Goal: Check status: Check status

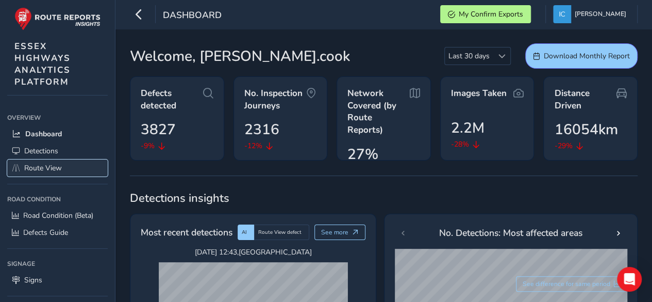
click at [41, 169] on span "Route View" at bounding box center [43, 168] width 38 height 10
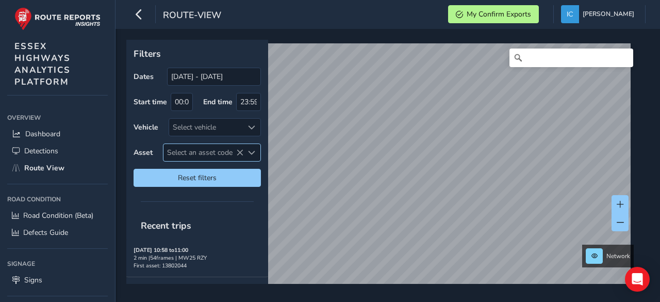
click at [194, 152] on span "Select an asset code" at bounding box center [203, 152] width 80 height 17
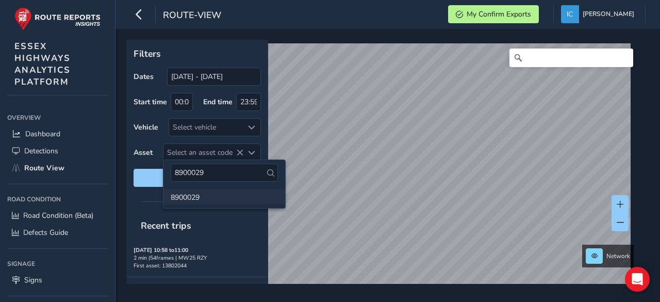
type input "8900029"
click at [182, 194] on li "8900029" at bounding box center [224, 196] width 122 height 15
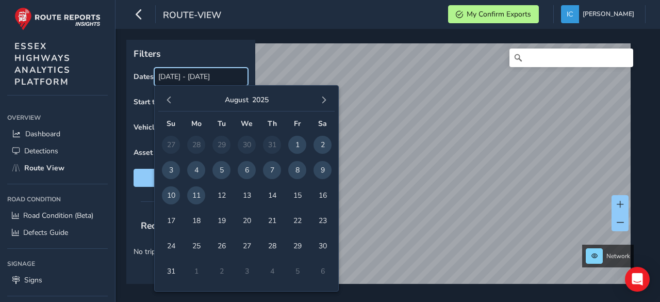
click at [215, 79] on input "[DATE] - [DATE]" at bounding box center [201, 77] width 94 height 18
click at [194, 192] on span "11" at bounding box center [196, 195] width 18 height 18
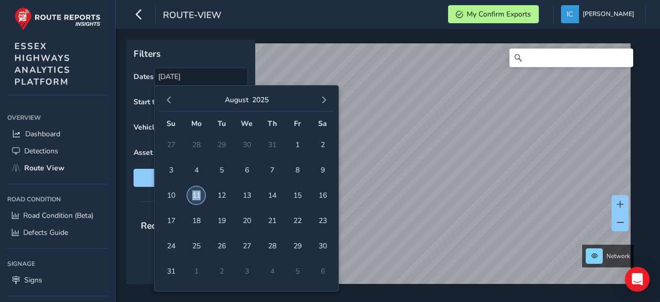
click at [195, 192] on span "11" at bounding box center [196, 195] width 18 height 18
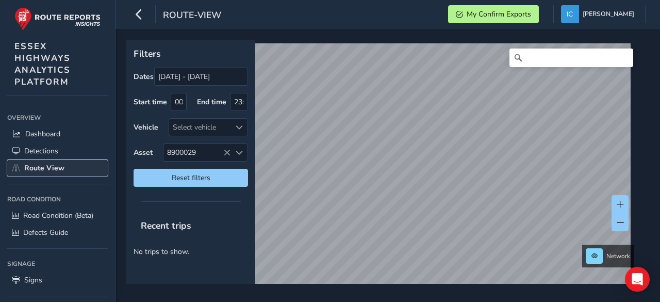
click at [48, 169] on span "Route View" at bounding box center [44, 168] width 40 height 10
click at [183, 146] on span "8900029" at bounding box center [196, 152] width 67 height 17
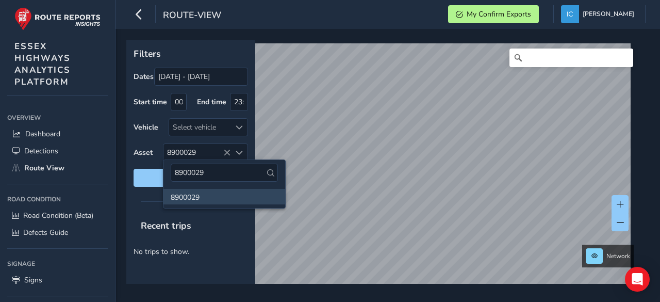
click at [185, 199] on li "8900029" at bounding box center [224, 196] width 122 height 15
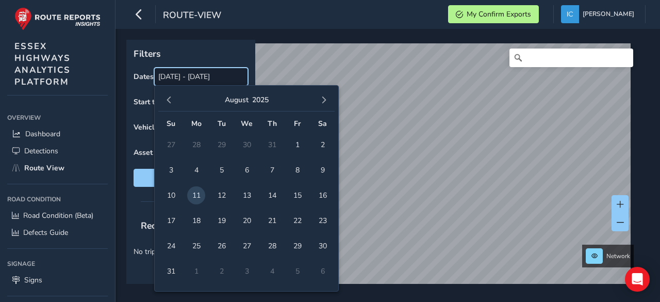
click at [189, 78] on input "[DATE] - [DATE]" at bounding box center [201, 77] width 94 height 18
click at [194, 194] on span "11" at bounding box center [196, 195] width 18 height 18
type input "[DATE]"
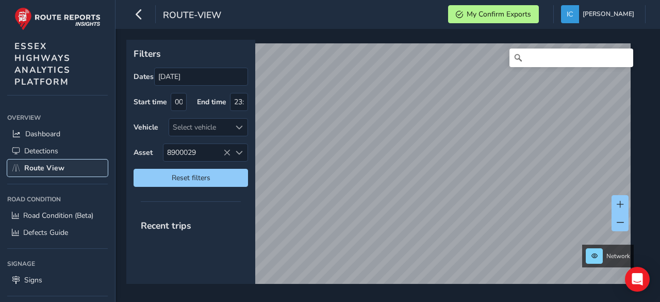
click at [38, 168] on span "Route View" at bounding box center [44, 168] width 40 height 10
click at [186, 123] on div "Select vehicle" at bounding box center [199, 127] width 61 height 17
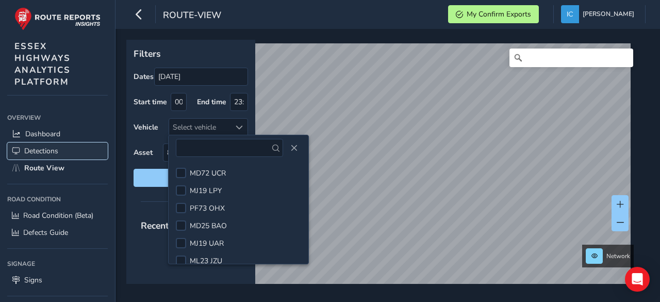
click at [40, 147] on span "Detections" at bounding box center [41, 151] width 34 height 10
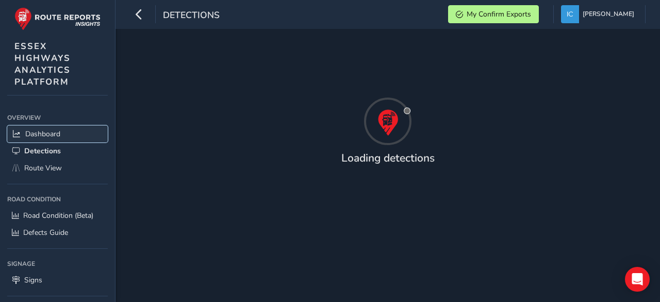
click at [42, 132] on span "Dashboard" at bounding box center [42, 134] width 35 height 10
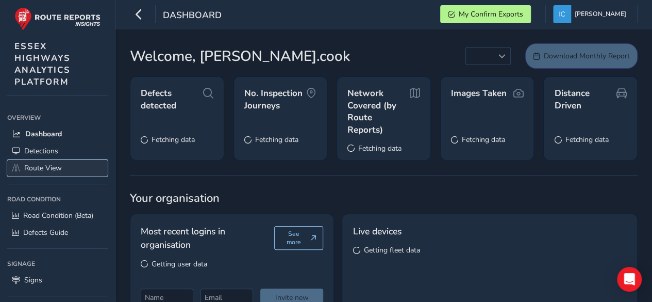
click at [42, 165] on span "Route View" at bounding box center [43, 168] width 38 height 10
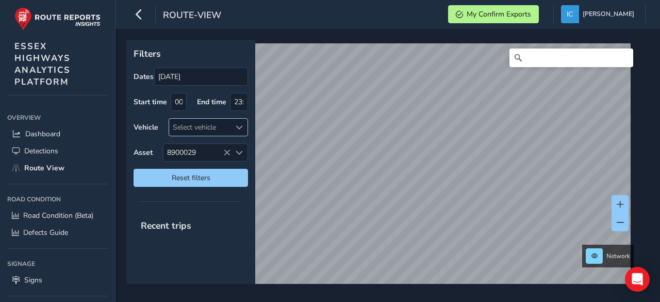
click at [197, 126] on div "Select vehicle" at bounding box center [199, 127] width 61 height 17
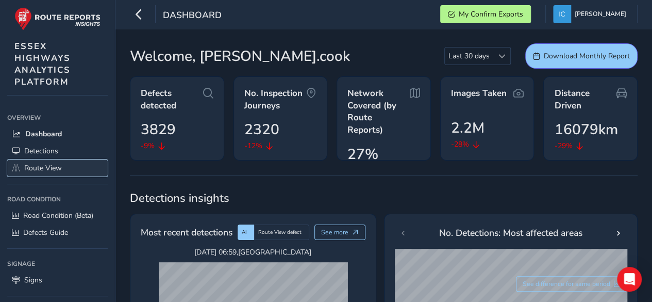
click at [41, 168] on span "Route View" at bounding box center [43, 168] width 38 height 10
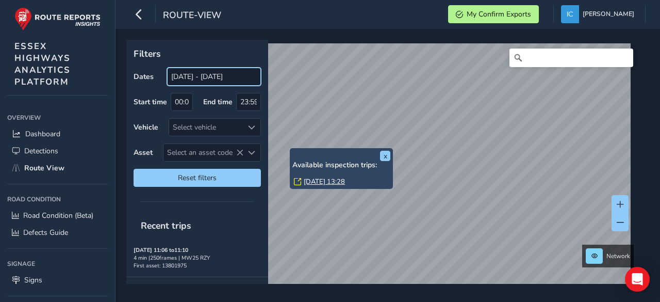
click at [220, 78] on input "[DATE] - [DATE]" at bounding box center [214, 77] width 94 height 18
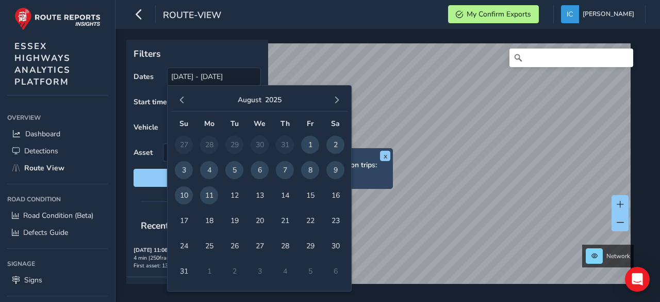
click at [207, 195] on span "11" at bounding box center [209, 195] width 18 height 18
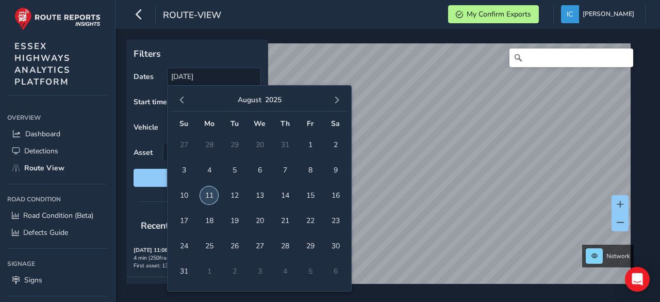
click at [210, 193] on span "11" at bounding box center [209, 195] width 18 height 18
type input "[DATE] - [DATE]"
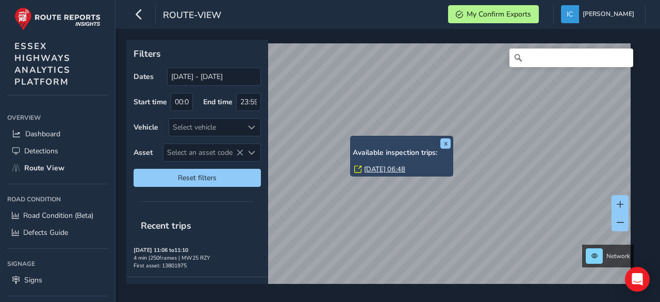
click at [393, 170] on link "Mon, 11 Aug, 06:48" at bounding box center [384, 169] width 41 height 9
